Goal: Information Seeking & Learning: Learn about a topic

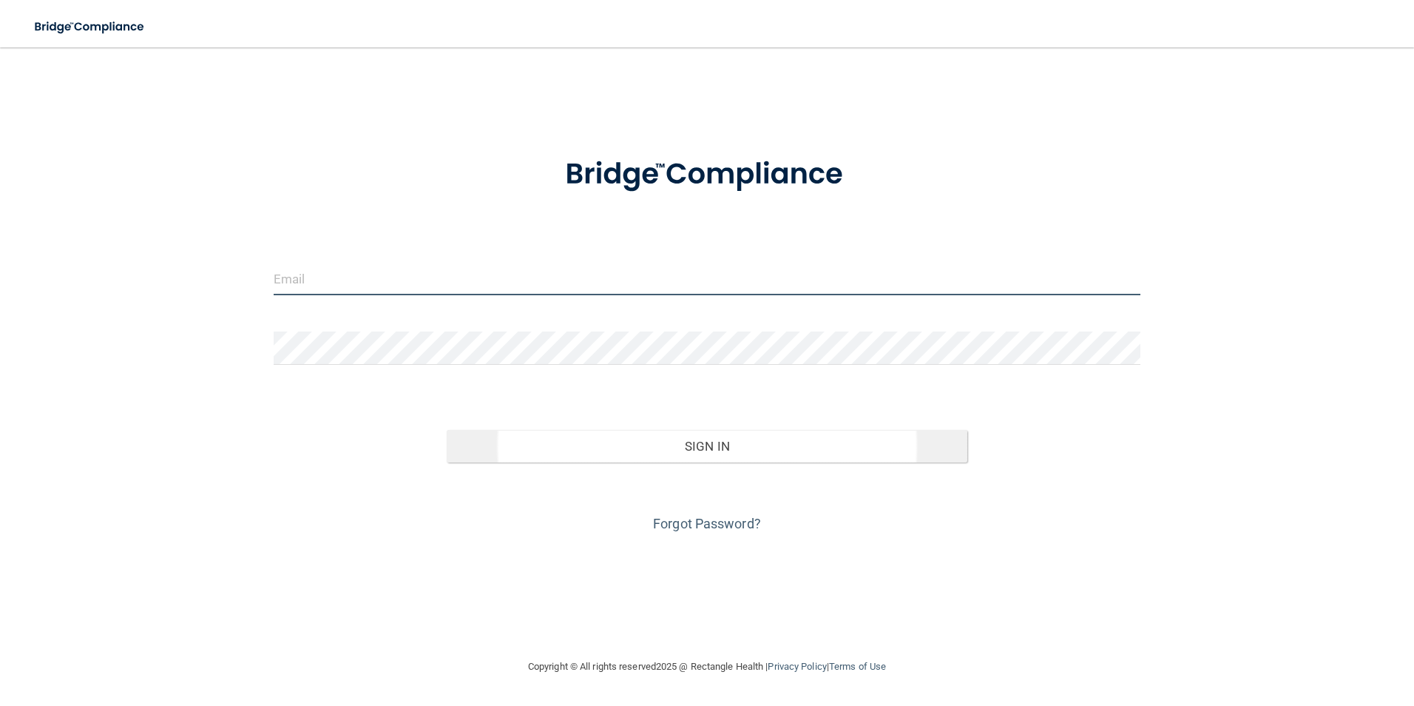
type input "[EMAIL_ADDRESS][DOMAIN_NAME]"
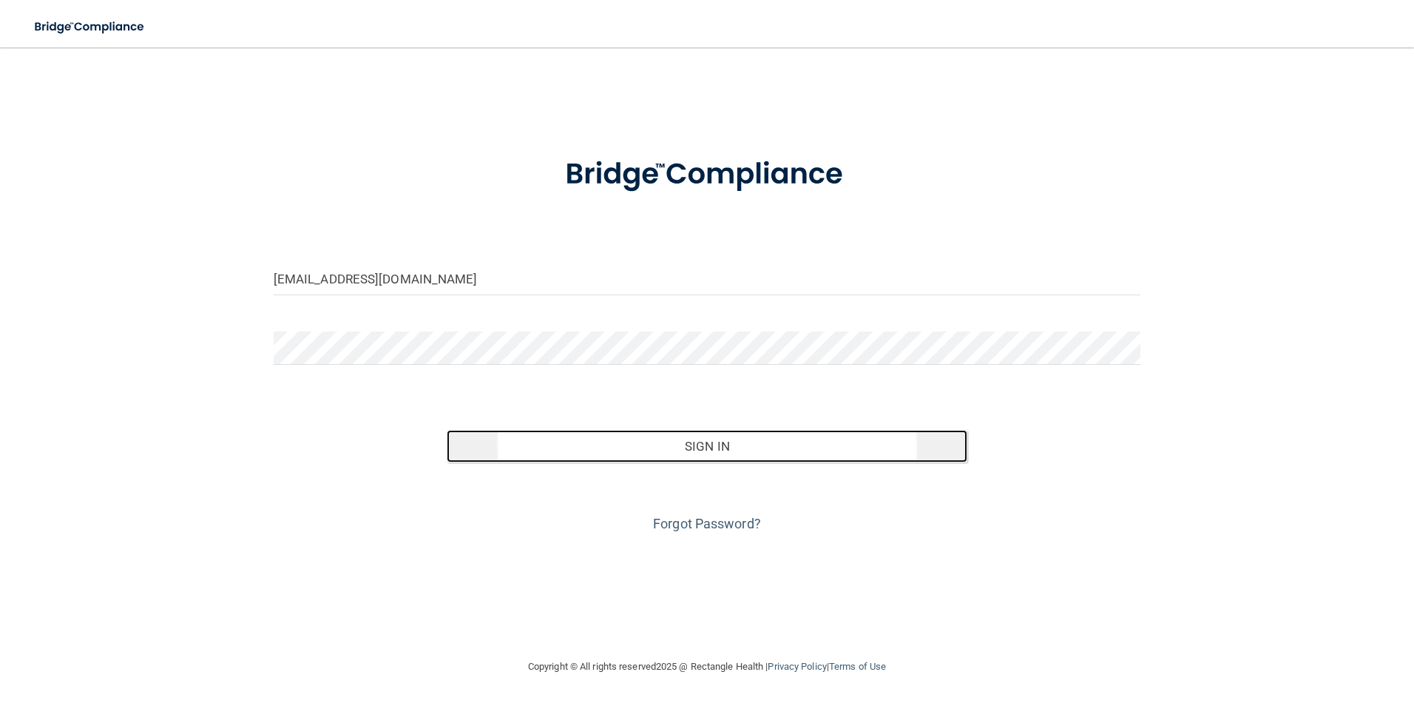
click at [754, 450] on button "Sign In" at bounding box center [707, 446] width 521 height 33
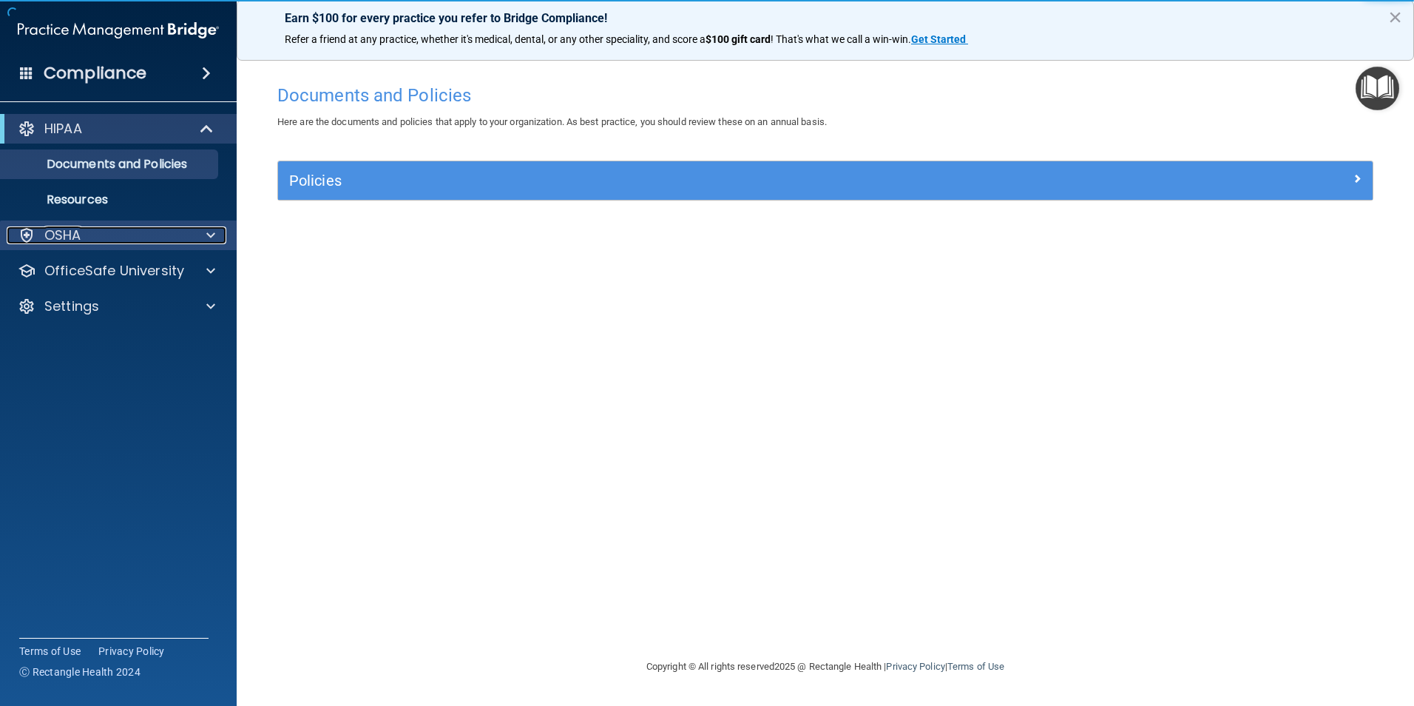
click at [38, 234] on div "OSHA" at bounding box center [98, 235] width 183 height 18
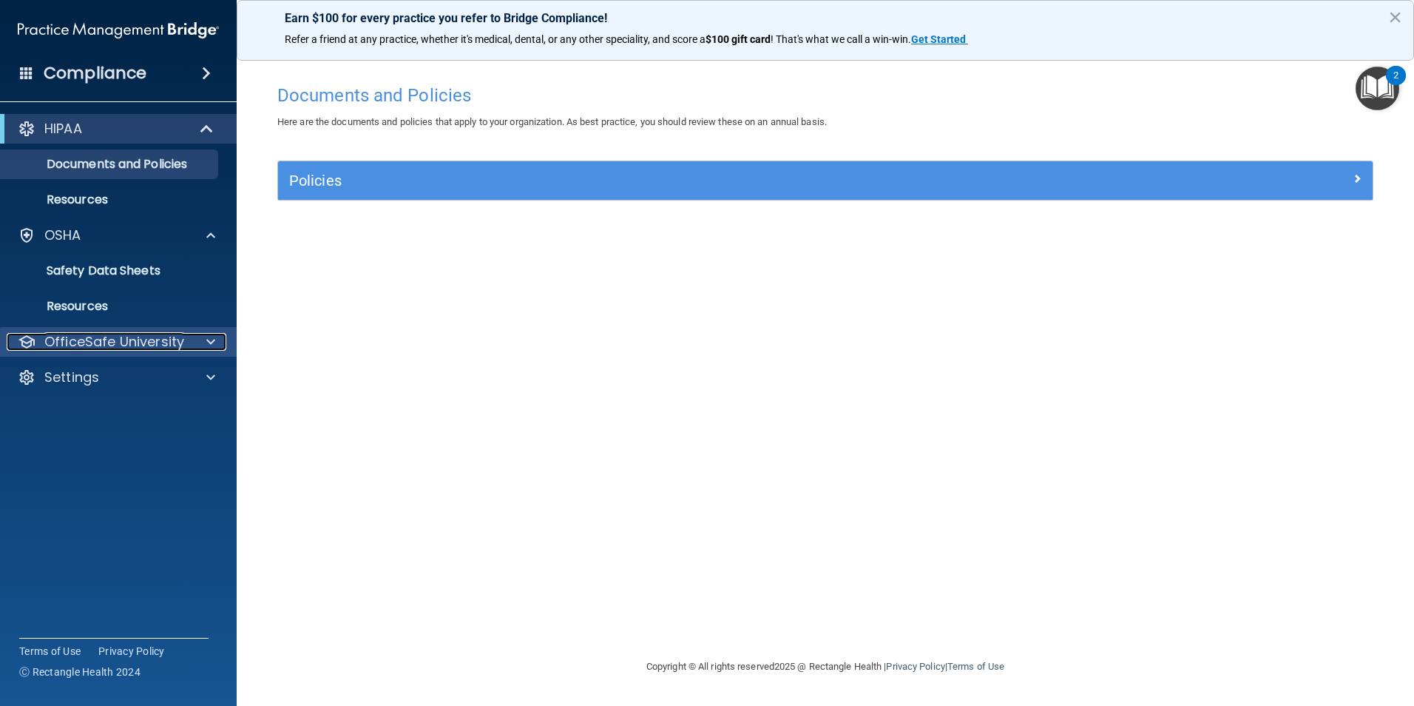
click at [54, 350] on p "OfficeSafe University" at bounding box center [114, 342] width 140 height 18
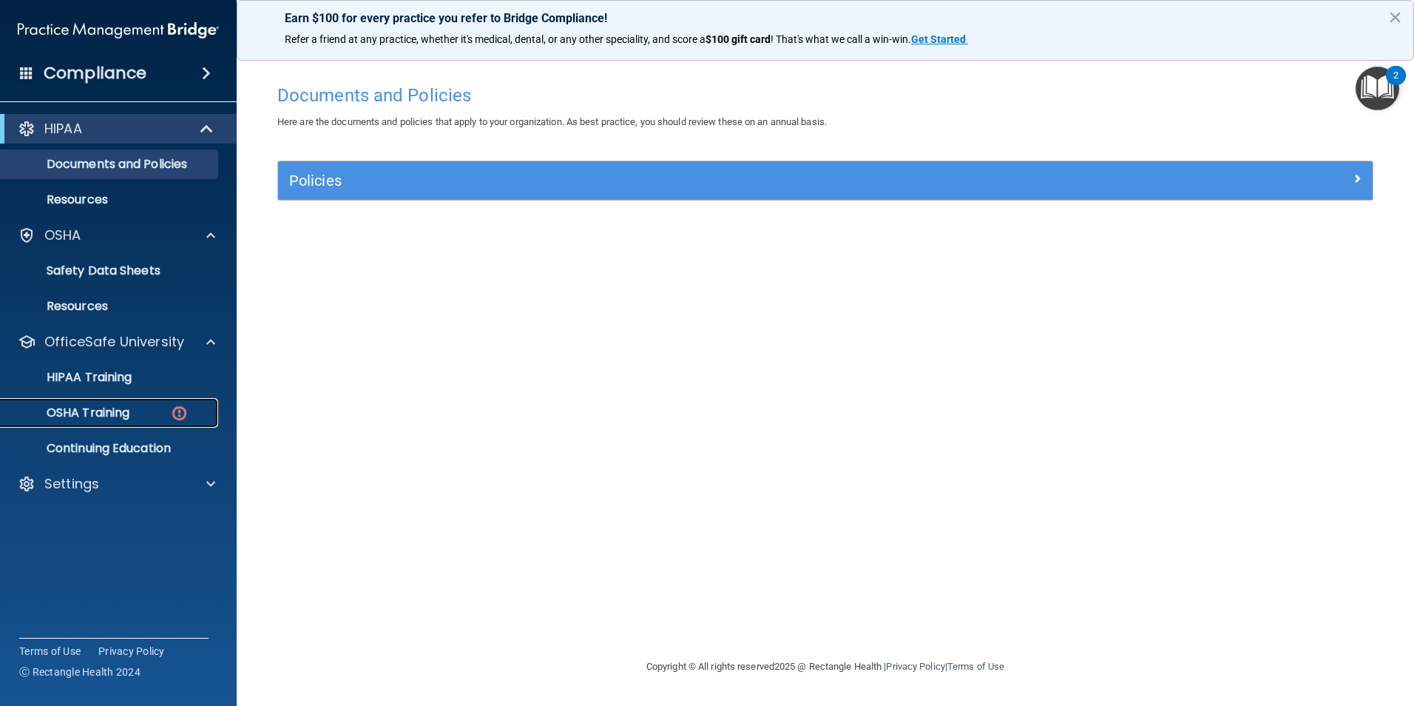
click at [68, 413] on p "OSHA Training" at bounding box center [70, 412] width 120 height 15
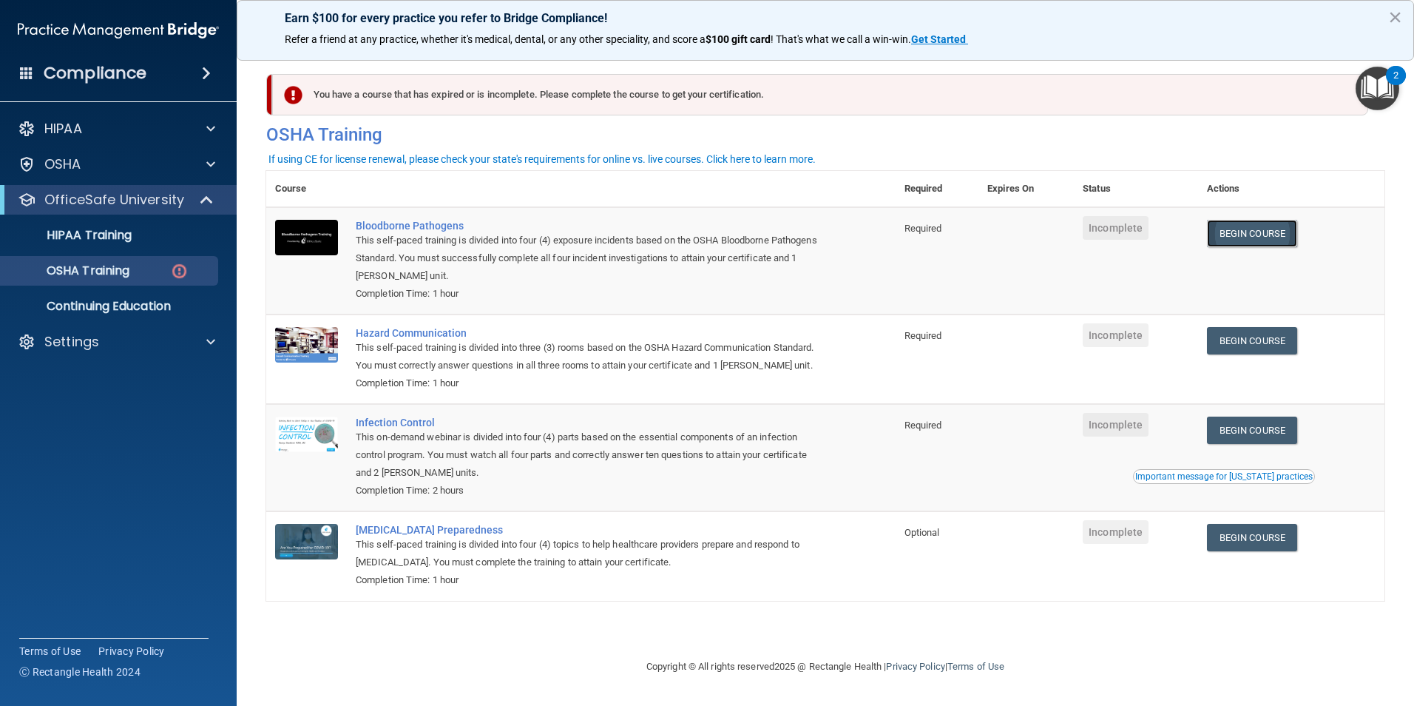
click at [1239, 231] on link "Begin Course" at bounding box center [1252, 233] width 90 height 27
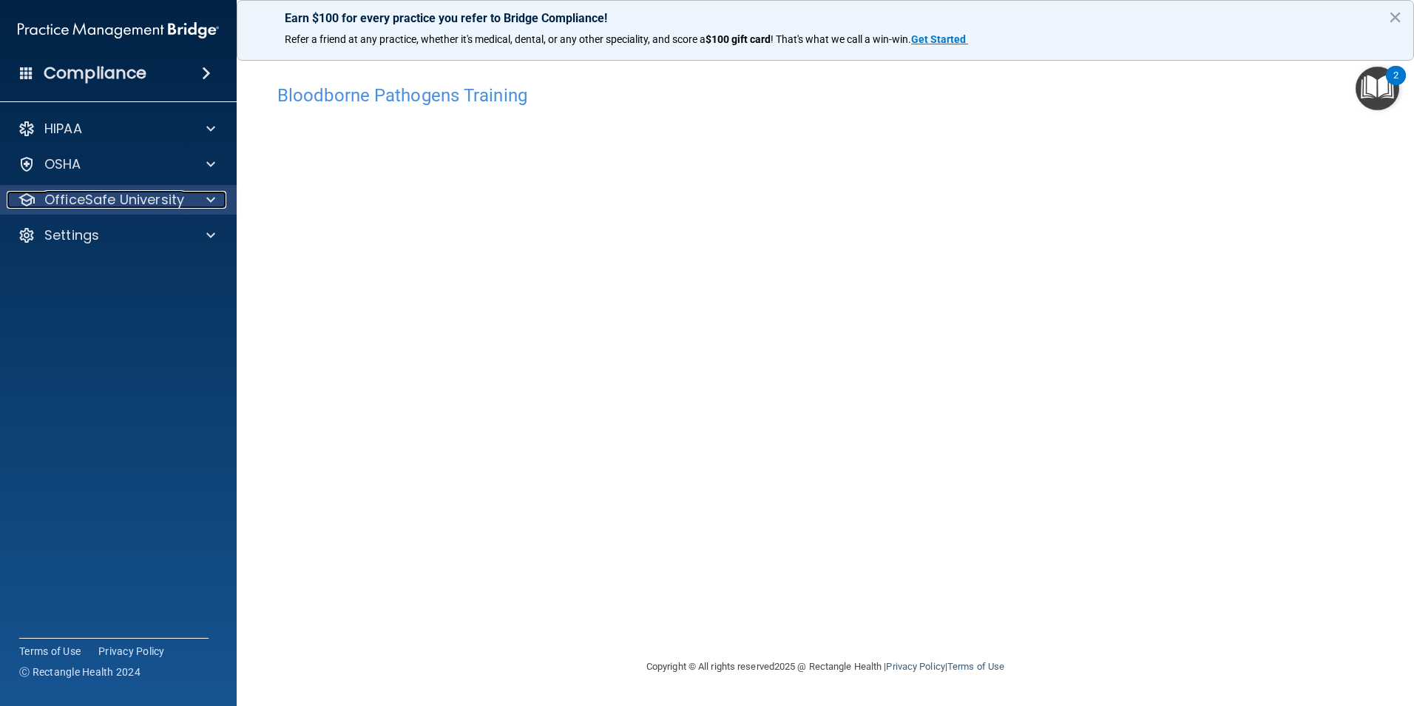
click at [128, 199] on p "OfficeSafe University" at bounding box center [114, 200] width 140 height 18
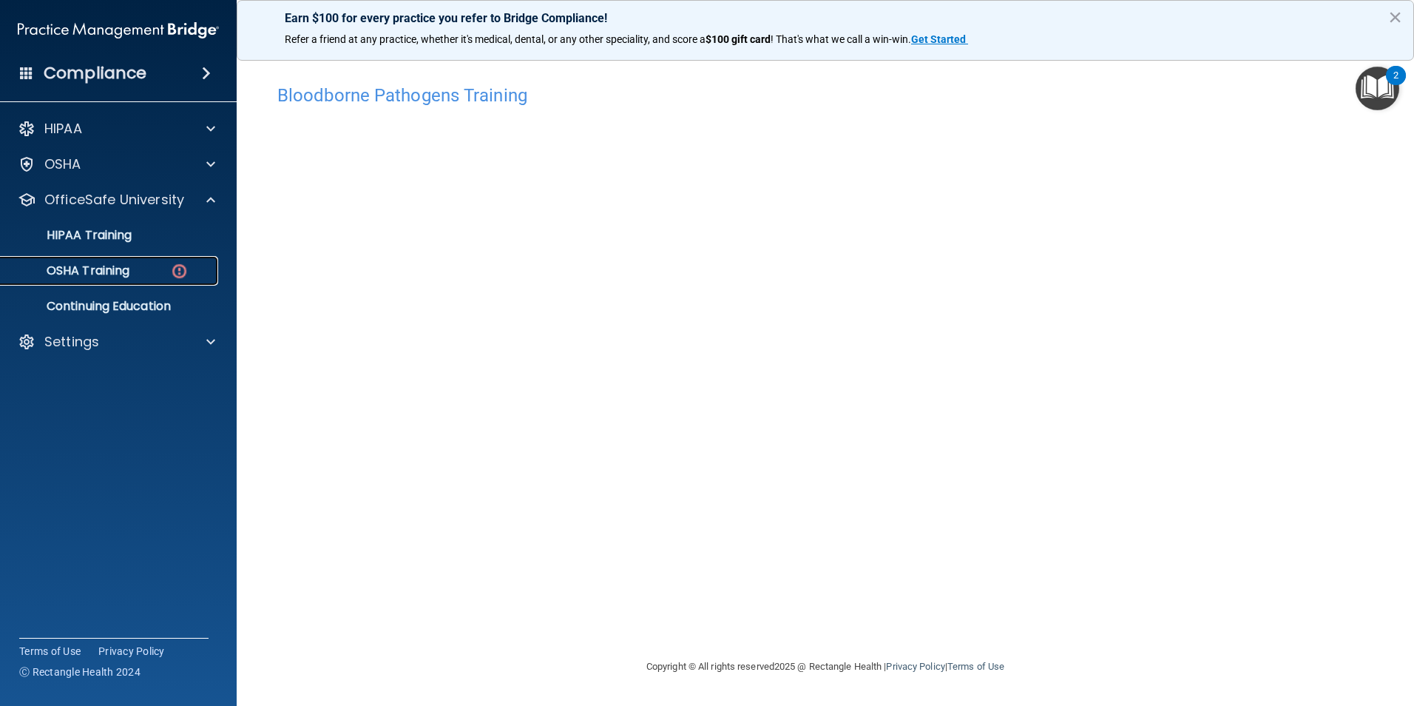
click at [102, 267] on p "OSHA Training" at bounding box center [70, 270] width 120 height 15
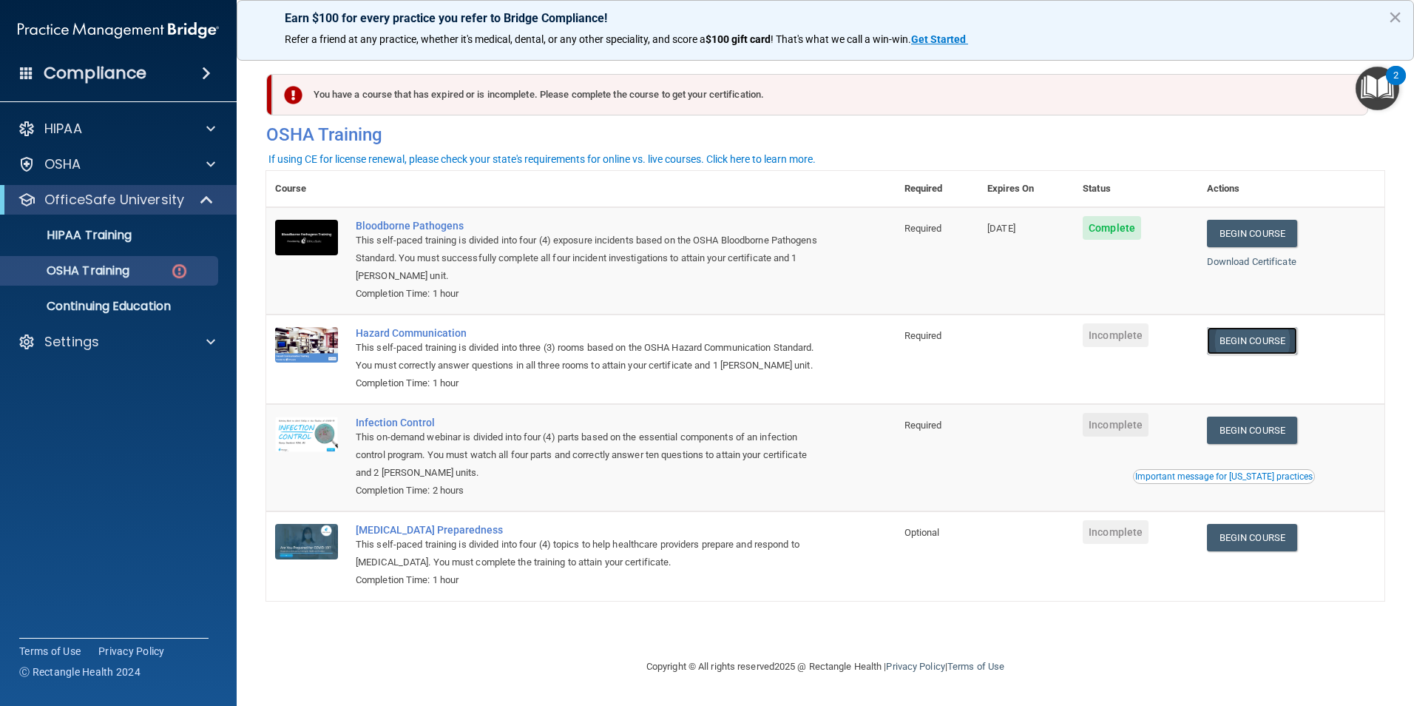
click at [1236, 339] on link "Begin Course" at bounding box center [1252, 340] width 90 height 27
